Goal: Task Accomplishment & Management: Manage account settings

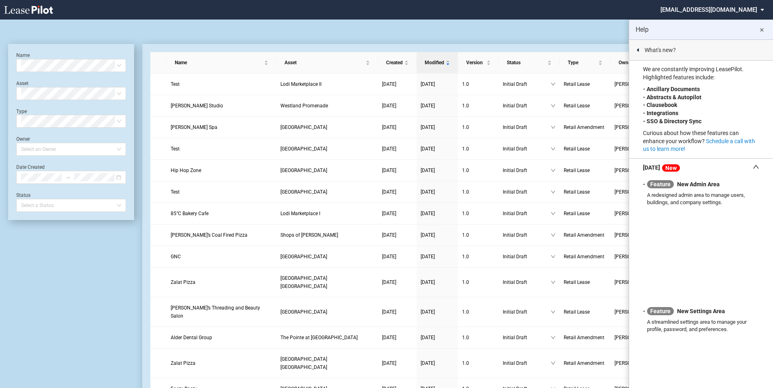
click at [762, 29] on md-icon "close" at bounding box center [762, 30] width 10 height 10
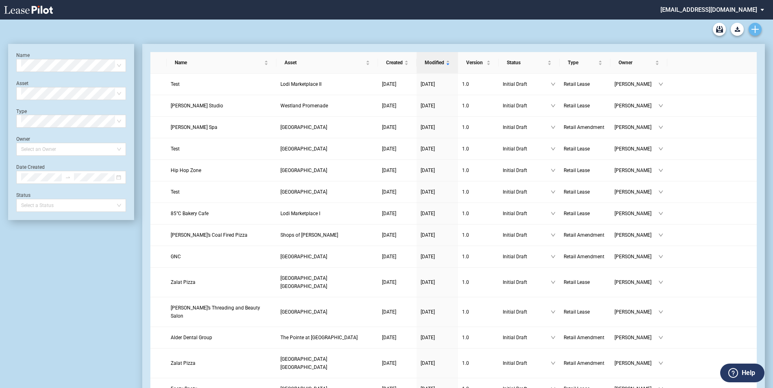
click at [753, 28] on icon "Create new document" at bounding box center [754, 29] width 7 height 7
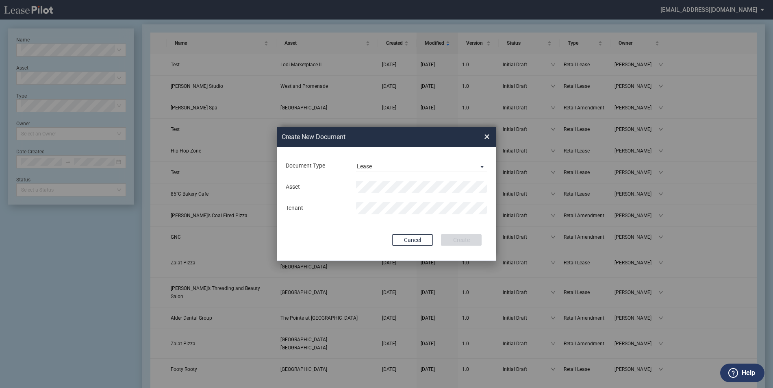
click at [381, 177] on div "Asset Tenant" at bounding box center [386, 197] width 203 height 42
click at [384, 179] on div "Asset Tenant" at bounding box center [386, 197] width 203 height 42
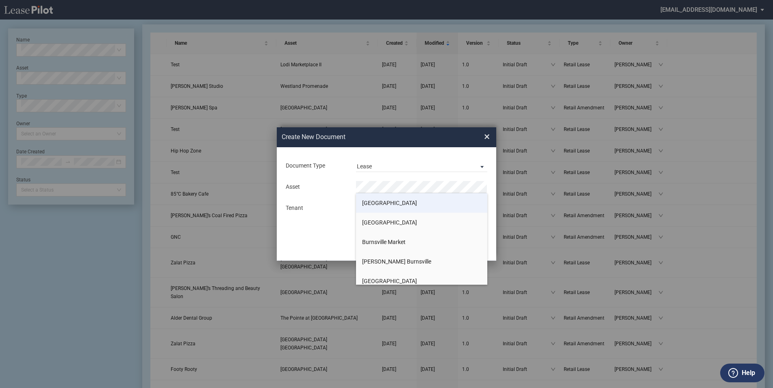
click at [386, 204] on span "[GEOGRAPHIC_DATA]" at bounding box center [389, 203] width 55 height 7
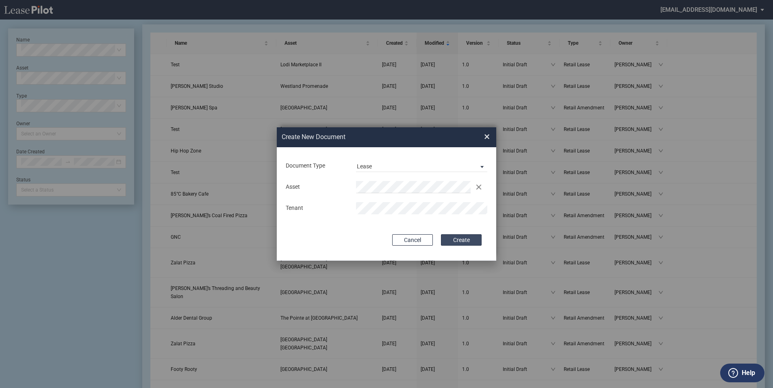
click at [465, 239] on button "Create" at bounding box center [461, 239] width 41 height 11
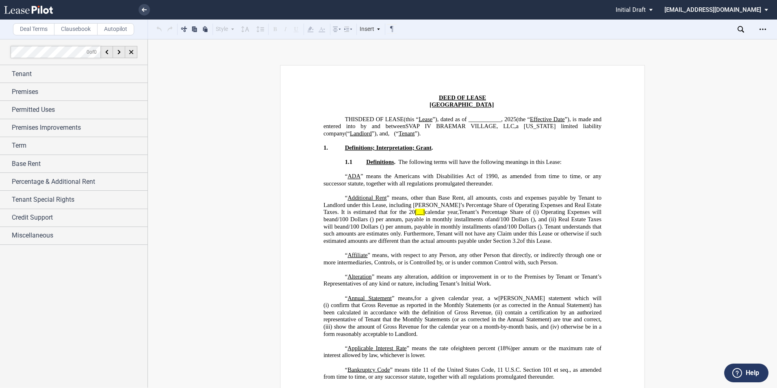
click at [80, 29] on label "Clausebook" at bounding box center [75, 29] width 43 height 12
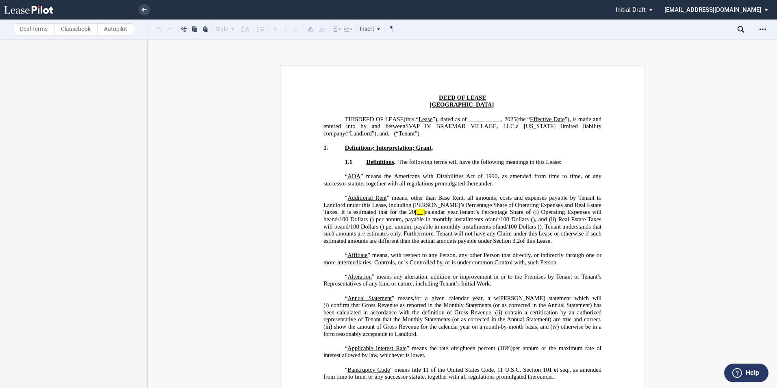
click at [452, 205] on span ", all amounts, costs and expenses payable by Tenant to Landlord under this Leas…" at bounding box center [463, 204] width 280 height 21
click at [764, 29] on icon "Open Lease options menu" at bounding box center [763, 29] width 7 height 7
click at [500, 12] on div at bounding box center [536, 10] width 150 height 20
click at [41, 10] on use at bounding box center [28, 10] width 49 height 8
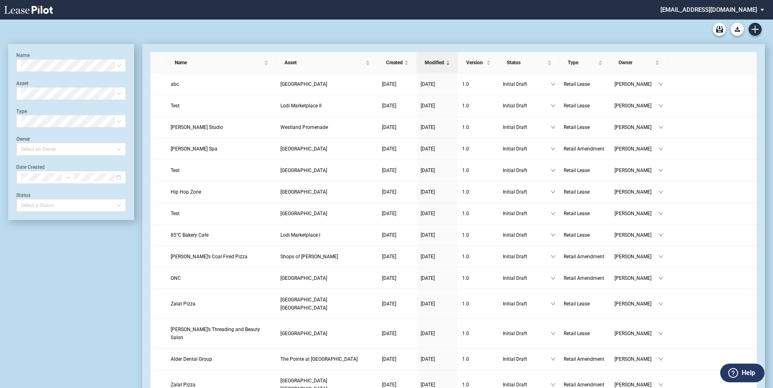
click at [760, 10] on md-select "rsaucedo@diamondlawpa.com Settings Sign Out" at bounding box center [715, 9] width 111 height 18
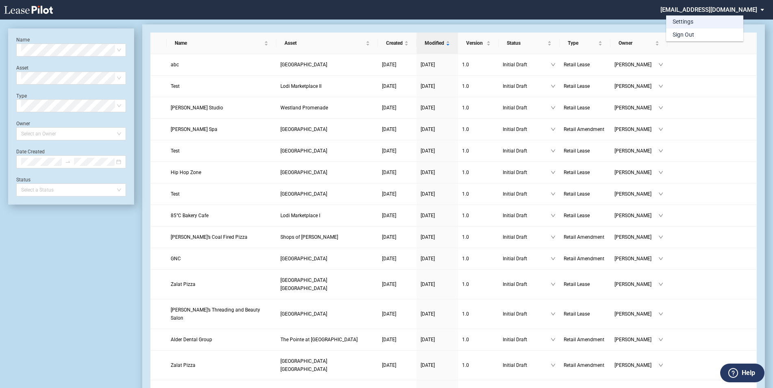
click at [710, 20] on md-option "Settings" at bounding box center [704, 21] width 77 height 13
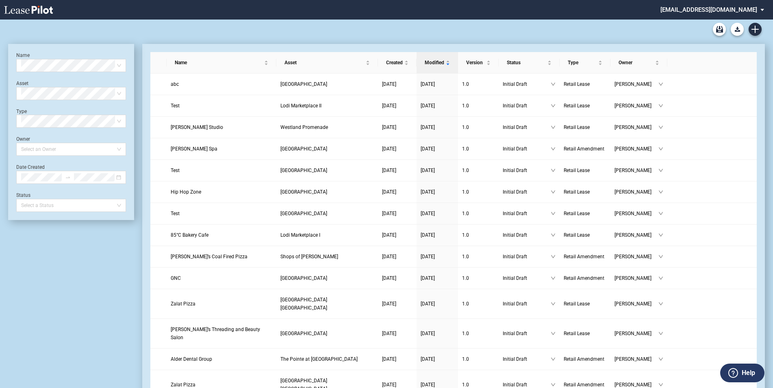
scroll to position [20, 0]
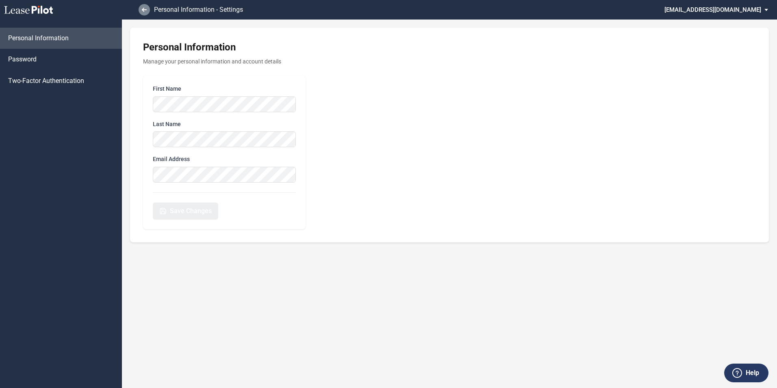
click at [145, 11] on icon at bounding box center [144, 10] width 5 height 4
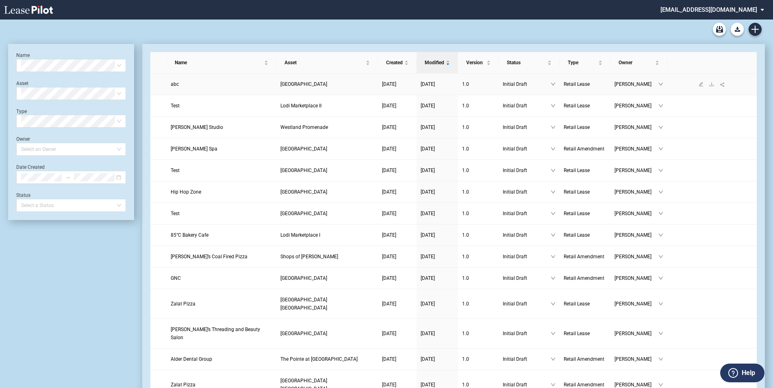
click at [185, 87] on link "abc" at bounding box center [222, 84] width 102 height 8
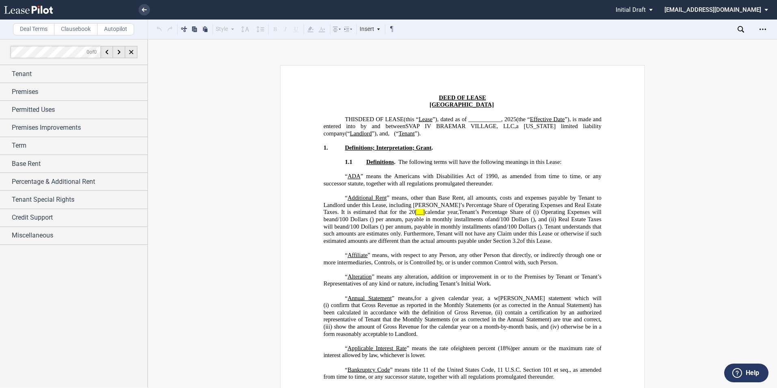
click at [764, 30] on icon "Open Lease options menu" at bounding box center [763, 29] width 7 height 7
click at [709, 44] on div "Download" at bounding box center [715, 43] width 99 height 7
click at [646, 11] on span "Initial Draft" at bounding box center [631, 9] width 30 height 7
click at [682, 236] on md-backdrop at bounding box center [388, 194] width 777 height 388
click at [735, 375] on icon at bounding box center [737, 373] width 10 height 10
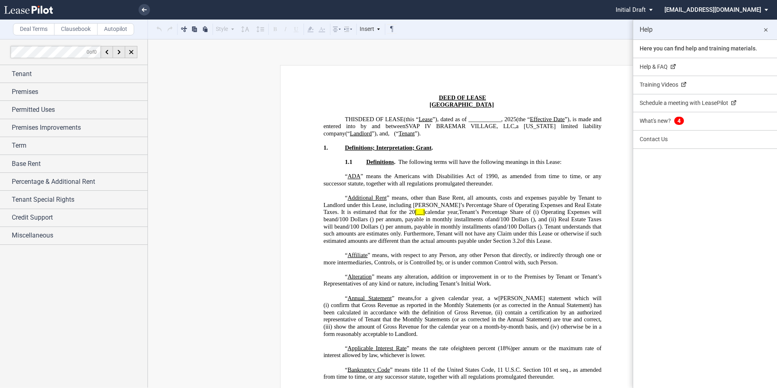
click at [767, 27] on md-icon "close" at bounding box center [766, 30] width 10 height 10
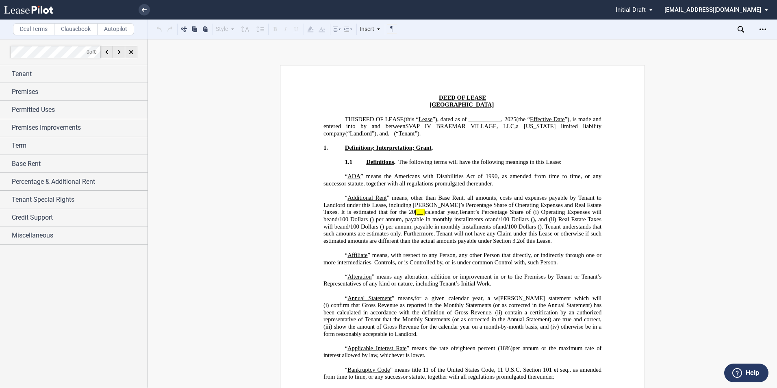
click at [40, 9] on icon at bounding box center [28, 10] width 49 height 8
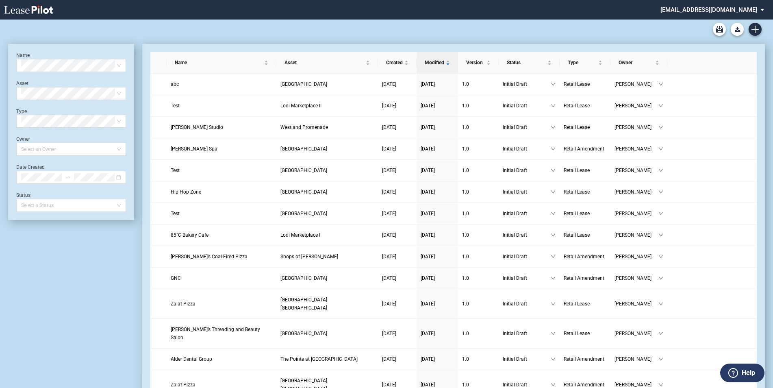
click at [741, 10] on md-select "[EMAIL_ADDRESS][DOMAIN_NAME] Settings Sign Out" at bounding box center [715, 9] width 111 height 18
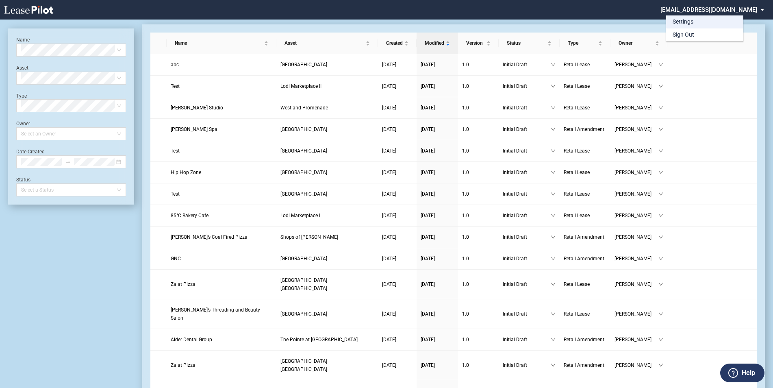
click at [706, 24] on md-option "Settings" at bounding box center [704, 21] width 77 height 13
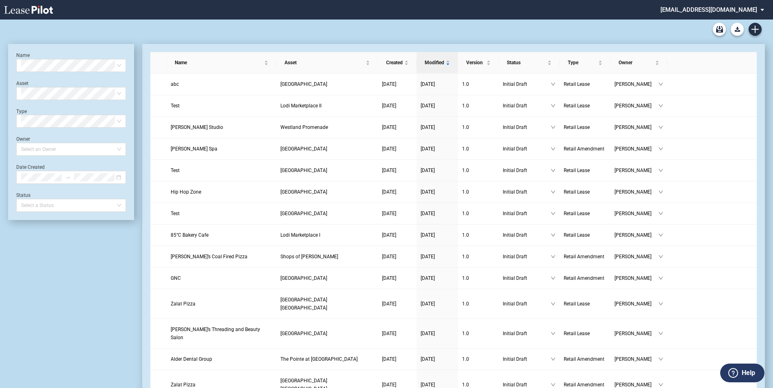
scroll to position [20, 0]
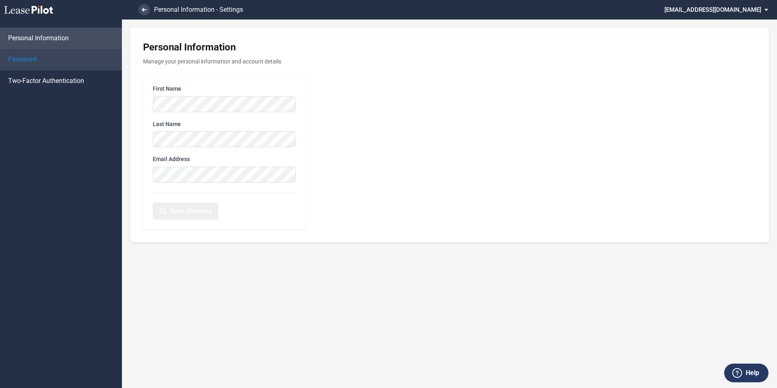
click at [83, 63] on link "Password" at bounding box center [61, 59] width 122 height 21
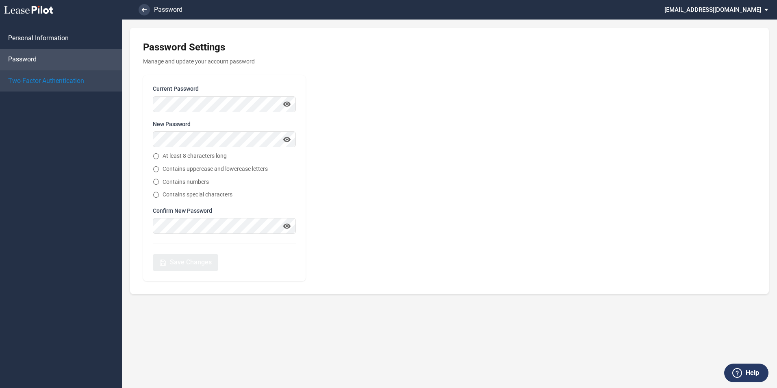
click at [77, 82] on span "Two-Factor Authentication" at bounding box center [46, 80] width 76 height 9
